Goal: Transaction & Acquisition: Purchase product/service

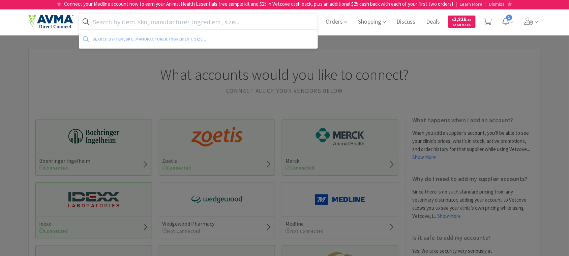
click at [246, 23] on input "text" at bounding box center [198, 22] width 239 height 16
paste input "VAM2595"
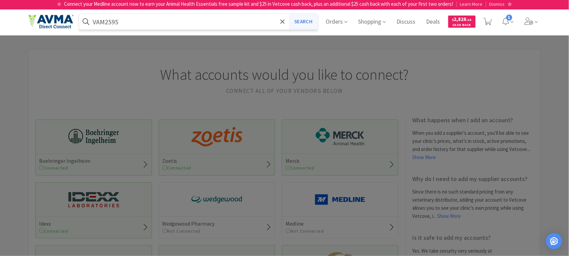
type input "VAM2595"
click at [297, 25] on button "Search" at bounding box center [303, 22] width 28 height 16
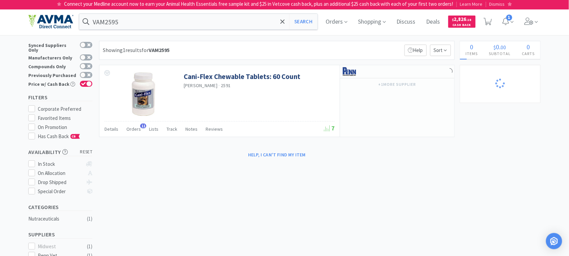
select select "1"
select select "12"
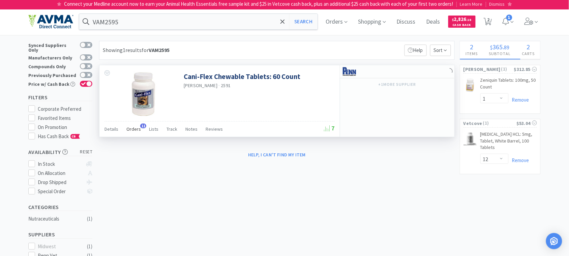
click at [134, 128] on span "Orders" at bounding box center [134, 129] width 15 height 6
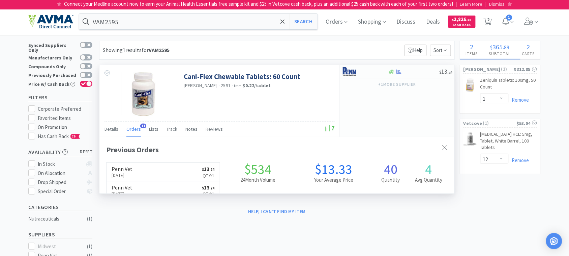
scroll to position [181, 355]
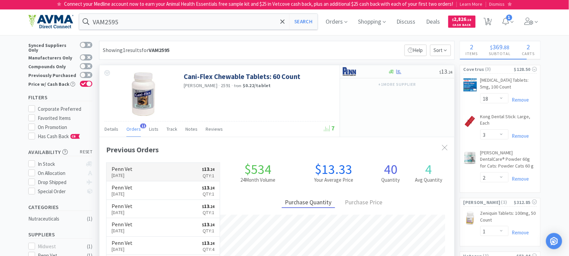
click at [127, 173] on p "[DATE]" at bounding box center [122, 174] width 21 height 7
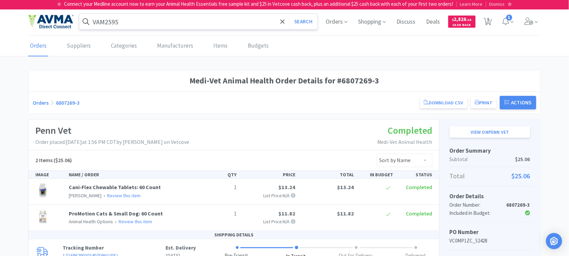
click at [163, 18] on input "VAM2595" at bounding box center [198, 22] width 239 height 16
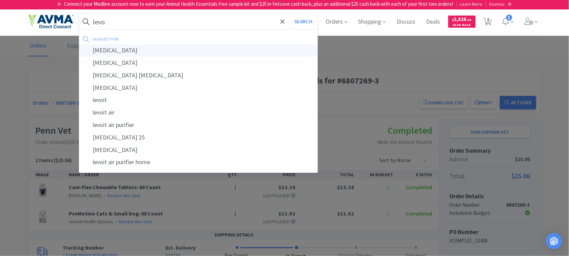
click at [122, 51] on div "[MEDICAL_DATA]" at bounding box center [198, 50] width 239 height 12
type input "[MEDICAL_DATA]"
select select "18"
select select "3"
select select "2"
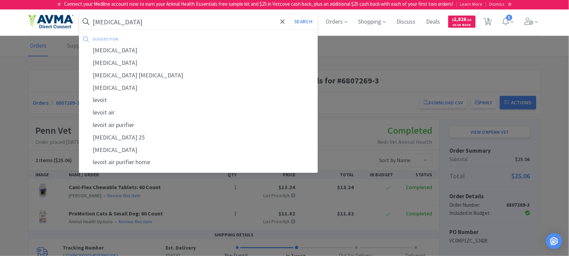
select select "1"
select select "12"
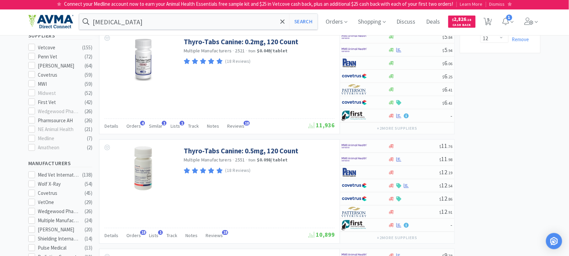
scroll to position [253, 0]
click at [169, 239] on span "Track" at bounding box center [172, 236] width 11 height 6
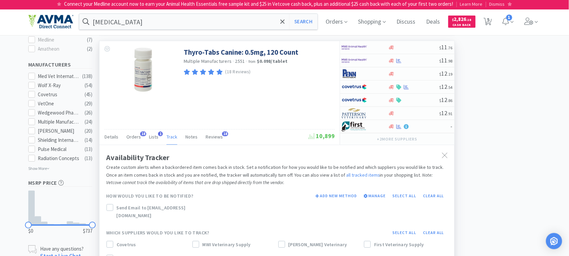
scroll to position [337, 0]
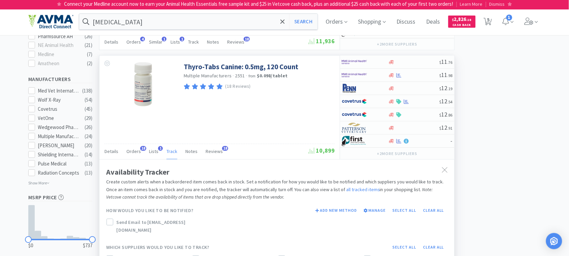
click at [169, 152] on span "Track" at bounding box center [172, 151] width 11 height 6
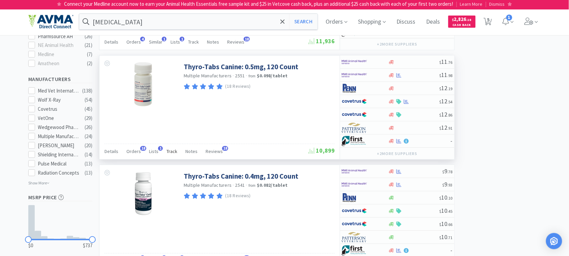
click at [169, 155] on span "Track" at bounding box center [172, 151] width 11 height 6
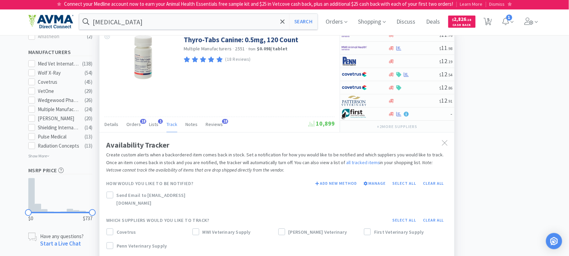
scroll to position [380, 0]
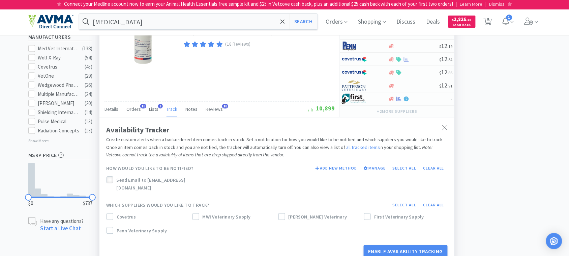
click at [112, 183] on icon at bounding box center [110, 180] width 5 height 5
click at [397, 201] on button "Select all" at bounding box center [405, 204] width 31 height 9
click at [369, 215] on icon at bounding box center [367, 217] width 5 height 5
click at [399, 245] on button "Enable Availability Tracking" at bounding box center [406, 251] width 84 height 13
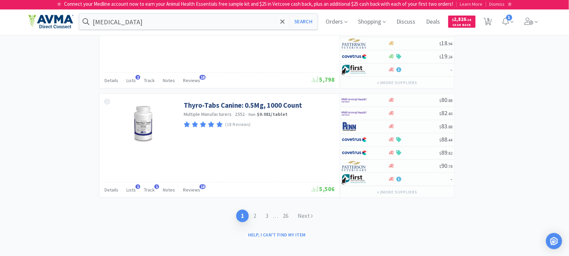
scroll to position [1602, 0]
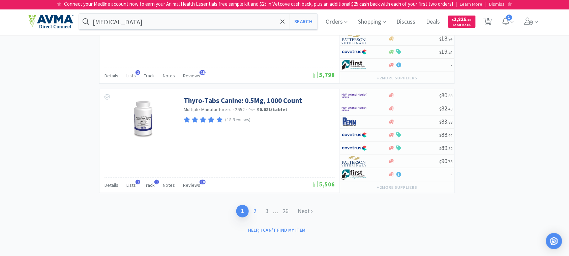
click at [255, 217] on link "2" at bounding box center [255, 211] width 12 height 12
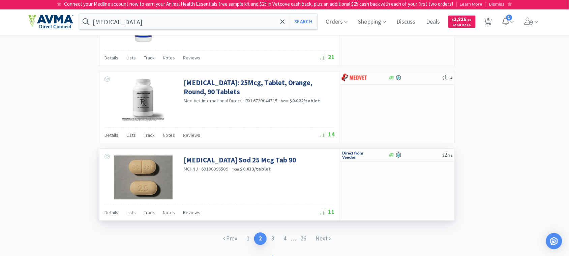
scroll to position [1169, 0]
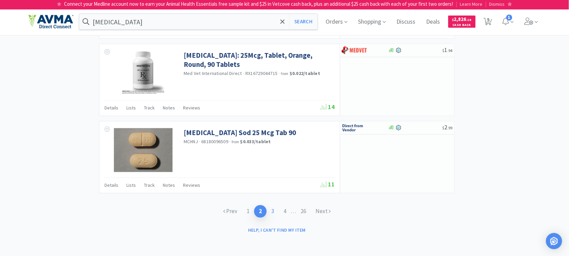
click at [272, 212] on link "3" at bounding box center [273, 211] width 12 height 12
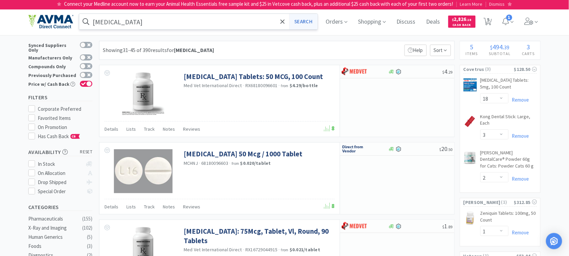
click at [303, 21] on button "Search" at bounding box center [303, 22] width 28 height 16
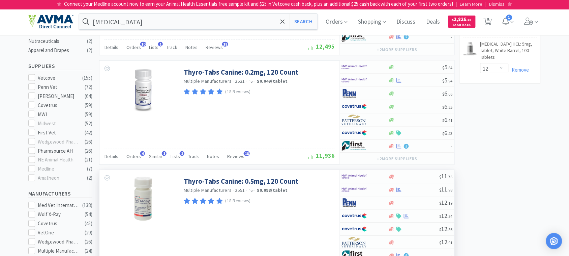
scroll to position [211, 0]
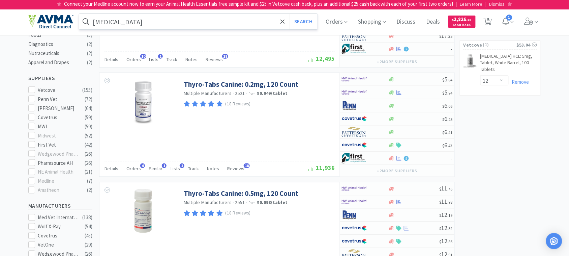
click at [149, 23] on input "[MEDICAL_DATA]" at bounding box center [198, 22] width 239 height 16
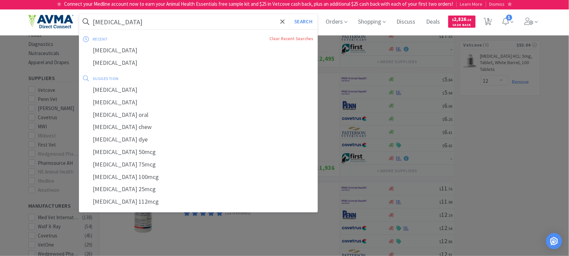
paste input "059339"
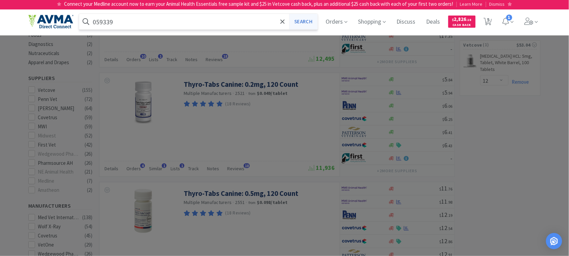
type input "059339"
click at [306, 19] on button "Search" at bounding box center [303, 22] width 28 height 16
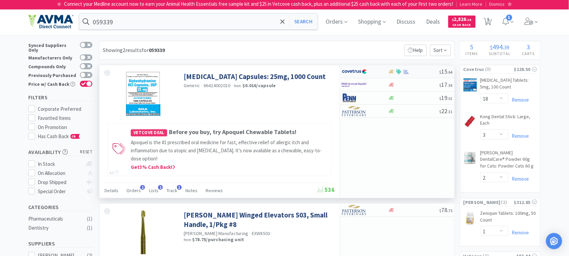
click at [361, 73] on img at bounding box center [354, 71] width 25 height 10
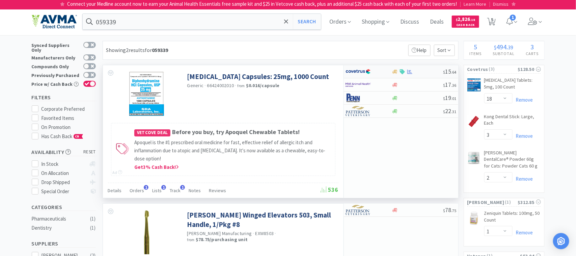
select select "1"
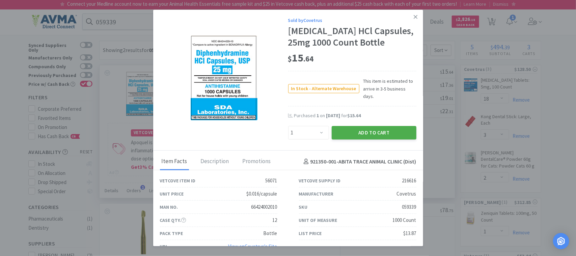
click at [351, 134] on button "Add to Cart" at bounding box center [374, 132] width 85 height 13
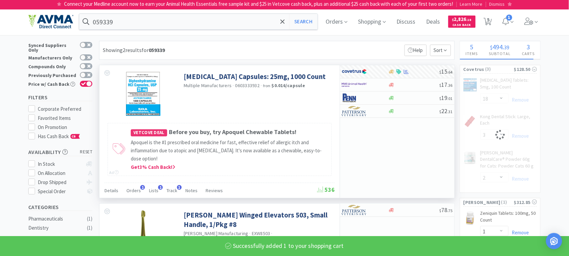
select select "1"
select select "3"
select select "2"
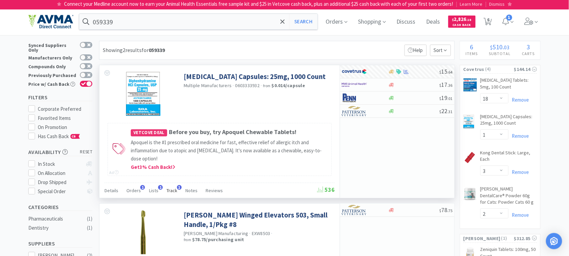
click at [167, 189] on span "Track" at bounding box center [172, 190] width 11 height 6
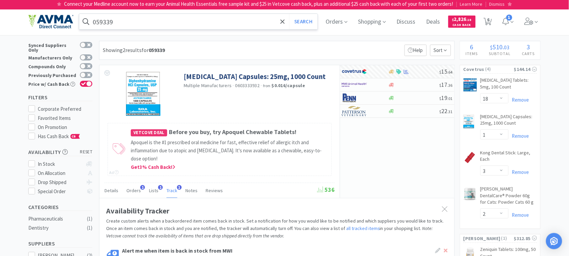
click at [164, 22] on input "059339" at bounding box center [198, 22] width 239 height 16
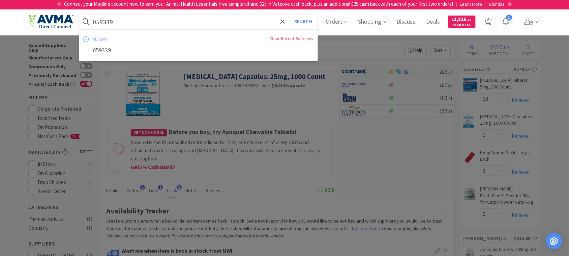
paste input "VAM2595"
click at [303, 21] on button "Search" at bounding box center [303, 22] width 28 height 16
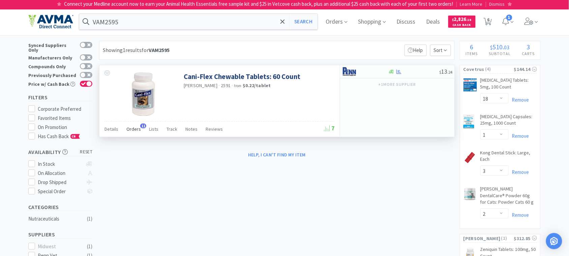
click at [133, 130] on span "Orders" at bounding box center [134, 129] width 15 height 6
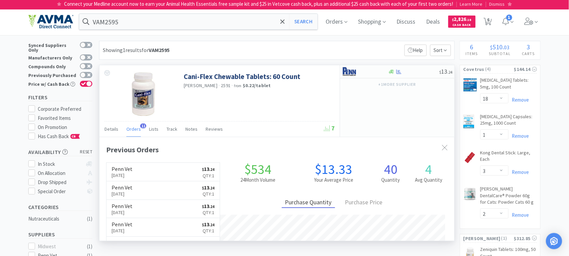
scroll to position [181, 355]
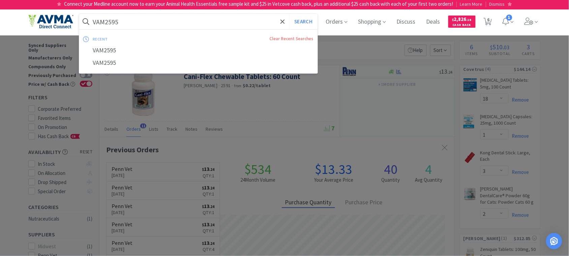
click at [149, 25] on input "VAM2595" at bounding box center [198, 22] width 239 height 16
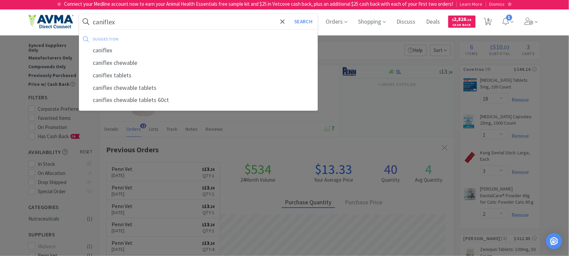
click at [289, 14] on button "Search" at bounding box center [303, 22] width 28 height 16
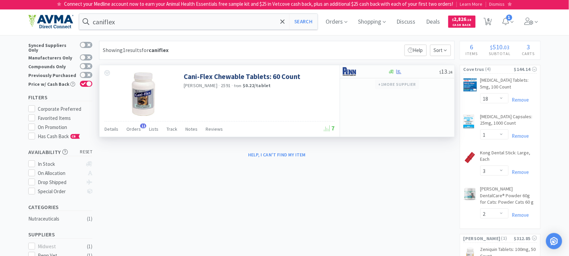
click at [401, 81] on button "+ 1 more supplier" at bounding box center [397, 84] width 44 height 9
click at [248, 102] on div "Cani-Flex Chewable Tablets: 60 Count [PERSON_NAME] · 2591 · from $0.22 / tablet" at bounding box center [220, 93] width 241 height 56
click at [142, 18] on input "caniflex" at bounding box center [198, 22] width 239 height 16
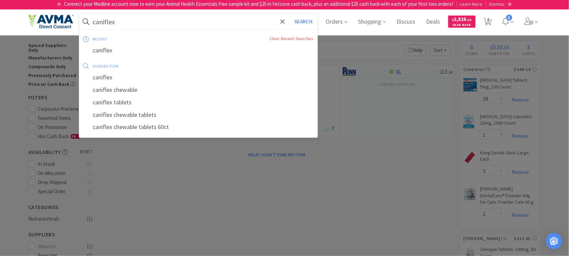
paste input "003976"
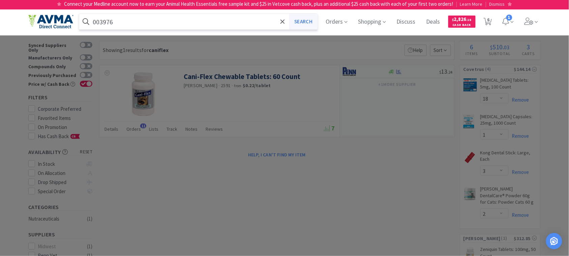
click at [310, 21] on button "Search" at bounding box center [303, 22] width 28 height 16
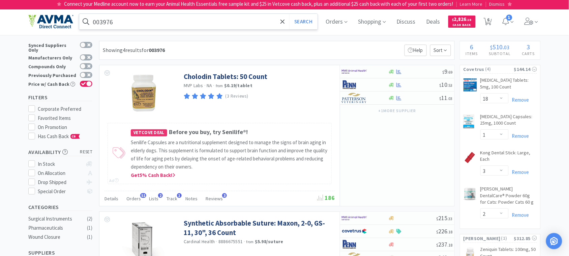
click at [148, 16] on input "003976" at bounding box center [198, 22] width 239 height 16
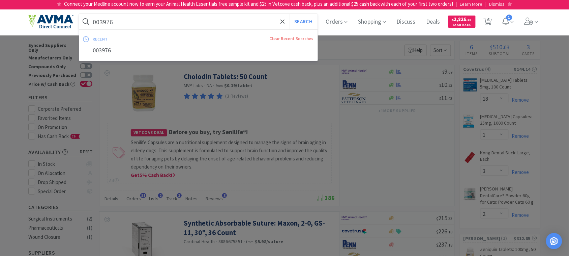
paste input "78936089"
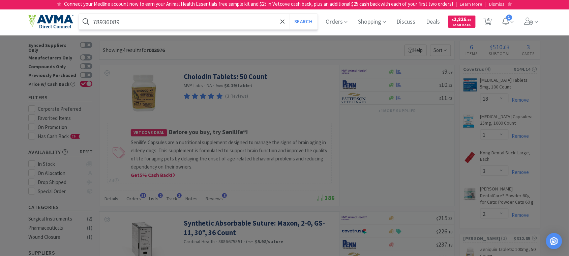
click at [289, 14] on button "Search" at bounding box center [303, 22] width 28 height 16
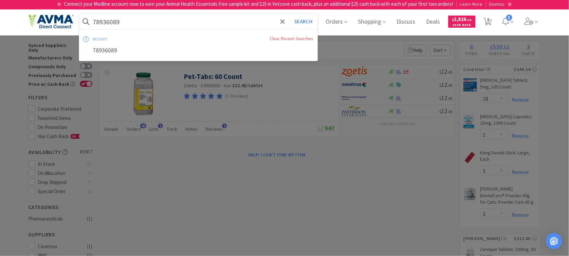
click at [164, 25] on input "78936089" at bounding box center [198, 22] width 239 height 16
paste input "078057486"
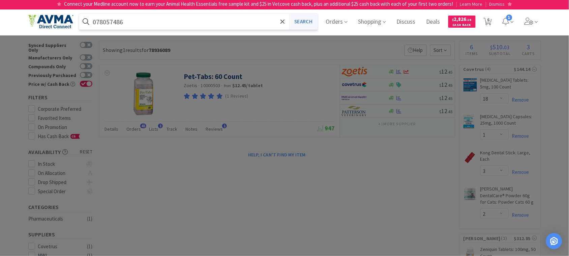
click at [310, 20] on button "Search" at bounding box center [303, 22] width 28 height 16
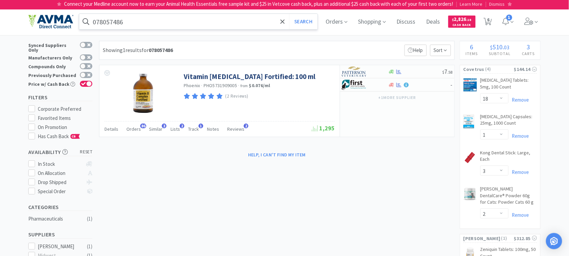
click at [129, 19] on input "078057486" at bounding box center [198, 22] width 239 height 16
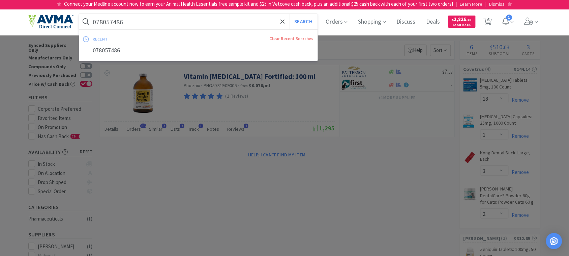
paste input "929493"
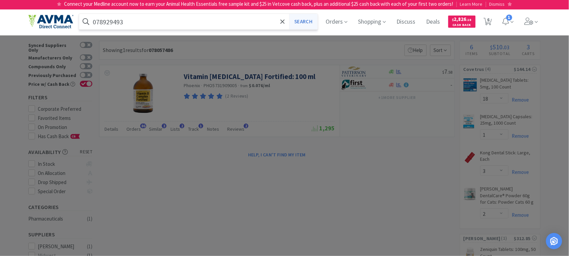
click at [302, 22] on button "Search" at bounding box center [303, 22] width 28 height 16
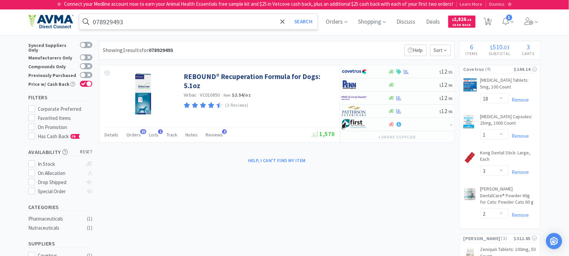
click at [119, 19] on input "078929493" at bounding box center [198, 22] width 239 height 16
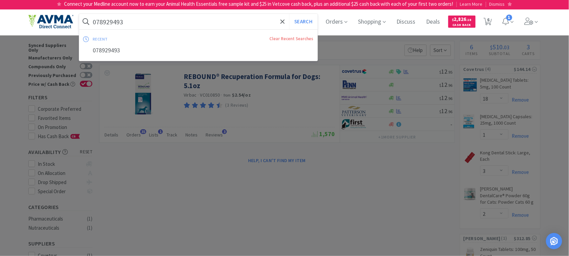
paste input "CA5456016AM"
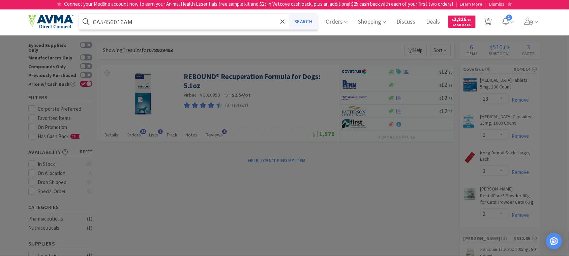
click at [306, 21] on button "Search" at bounding box center [303, 22] width 28 height 16
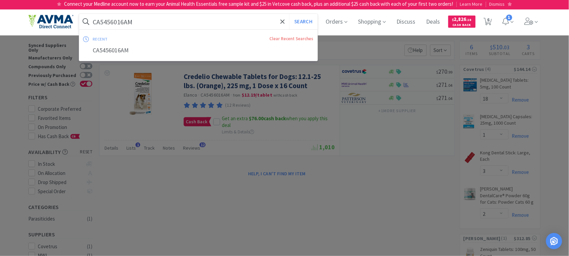
click at [141, 22] on input "CA5456016AM" at bounding box center [198, 22] width 239 height 16
paste input "078062097"
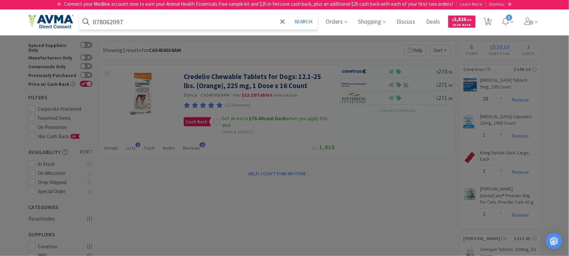
click at [289, 14] on button "Search" at bounding box center [303, 22] width 28 height 16
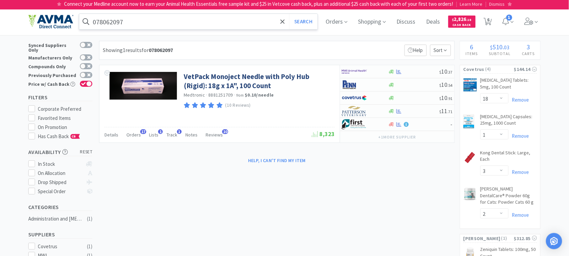
click at [143, 21] on input "078062097" at bounding box center [198, 22] width 239 height 16
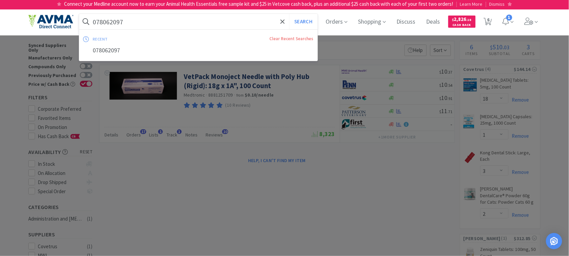
paste input "33927"
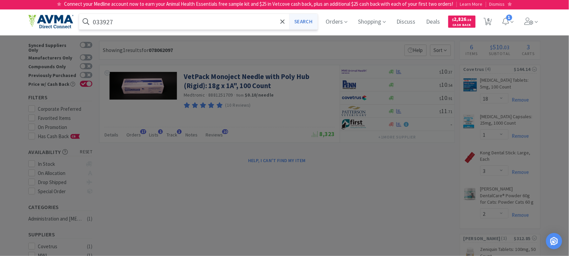
click at [298, 21] on button "Search" at bounding box center [303, 22] width 28 height 16
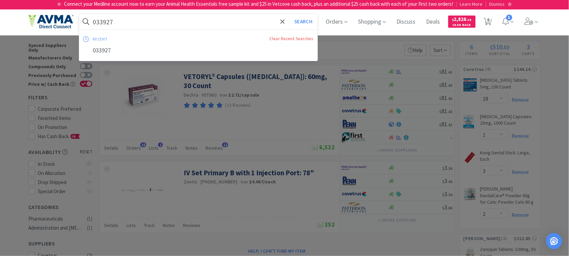
click at [114, 18] on input "033927" at bounding box center [198, 22] width 239 height 16
paste input "65366"
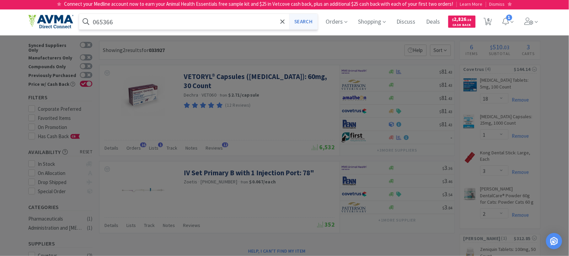
click at [311, 18] on button "Search" at bounding box center [303, 22] width 28 height 16
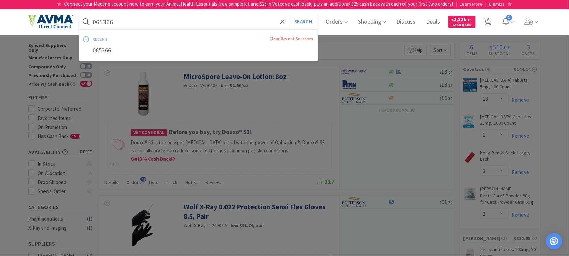
click at [121, 21] on input "065366" at bounding box center [198, 22] width 239 height 16
paste input "124319"
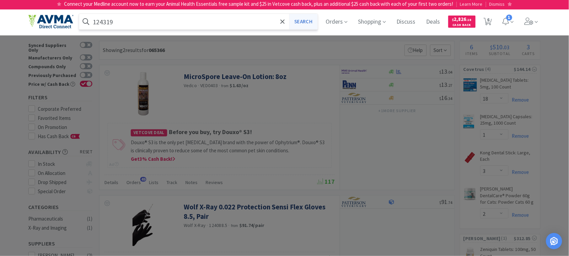
click at [306, 21] on button "Search" at bounding box center [303, 22] width 28 height 16
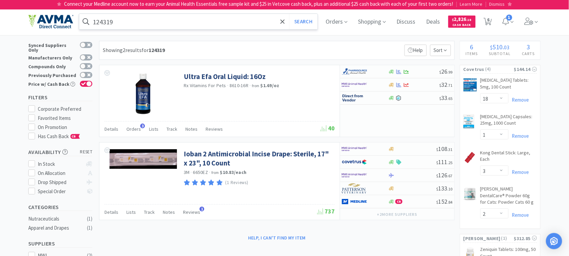
click at [131, 21] on input "124319" at bounding box center [198, 22] width 239 height 16
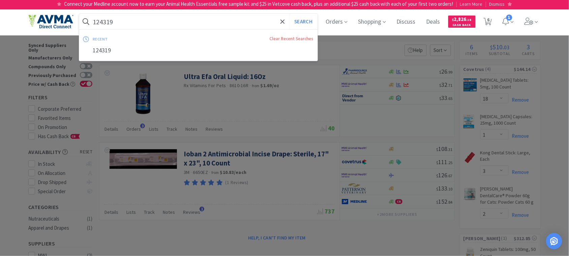
paste input "07"
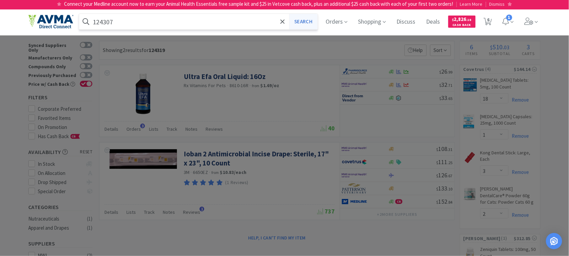
click at [302, 20] on button "Search" at bounding box center [303, 22] width 28 height 16
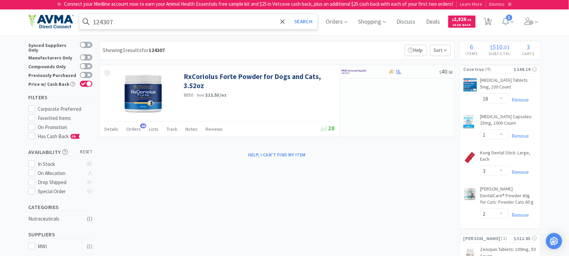
click at [163, 26] on input "124307" at bounding box center [198, 22] width 239 height 16
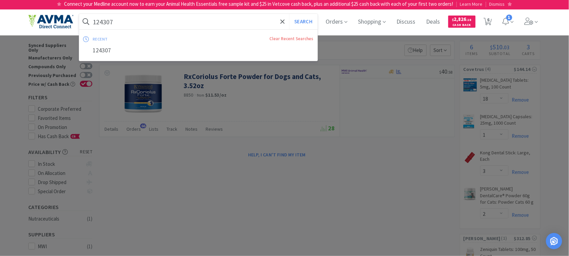
paste input "VAM2595"
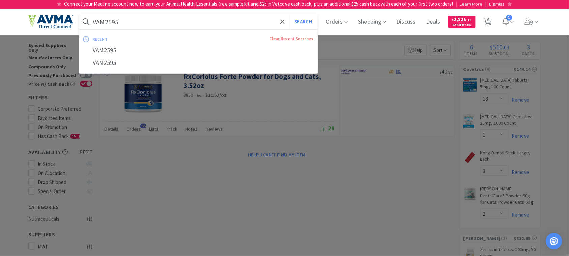
type input "VAM2595"
click at [289, 14] on button "Search" at bounding box center [303, 22] width 28 height 16
